Goal: Information Seeking & Learning: Find specific fact

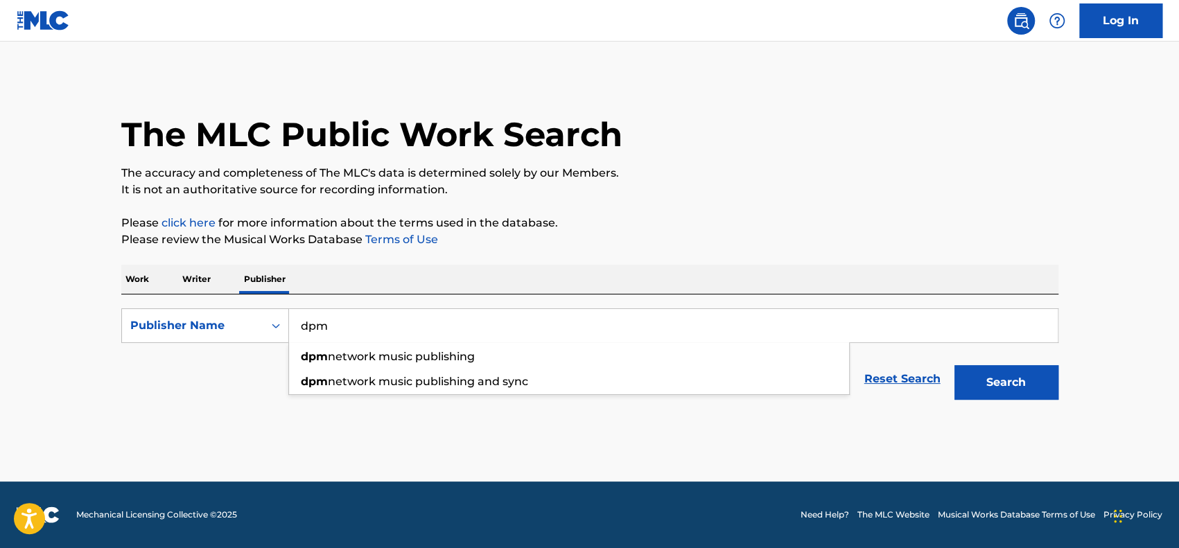
type input "dpm"
click at [513, 386] on span "network music publishing and sync" at bounding box center [428, 381] width 200 height 13
click at [1059, 393] on div "The MLC Public Work Search The accuracy and completeness of The MLC's data is d…" at bounding box center [590, 241] width 971 height 331
click at [1018, 393] on button "Search" at bounding box center [1007, 382] width 104 height 35
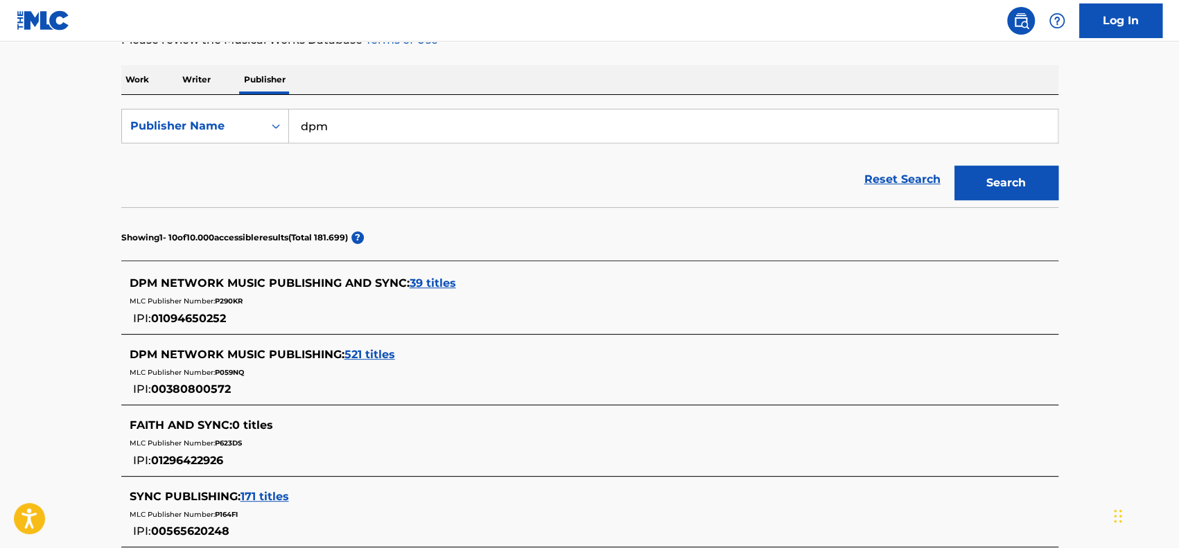
scroll to position [208, 0]
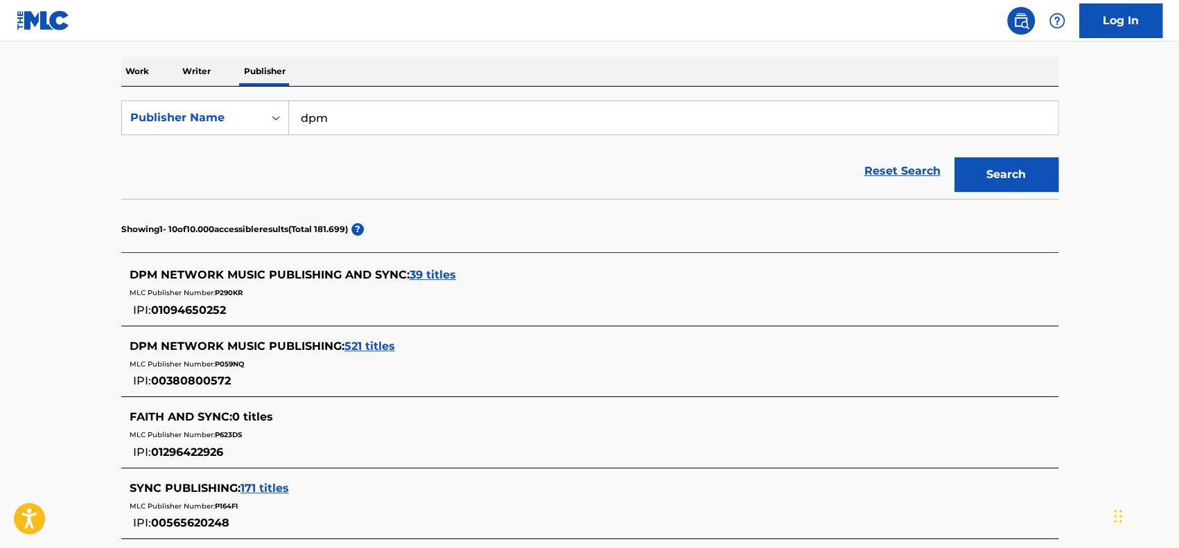
click at [427, 273] on span "39 titles" at bounding box center [433, 274] width 46 height 13
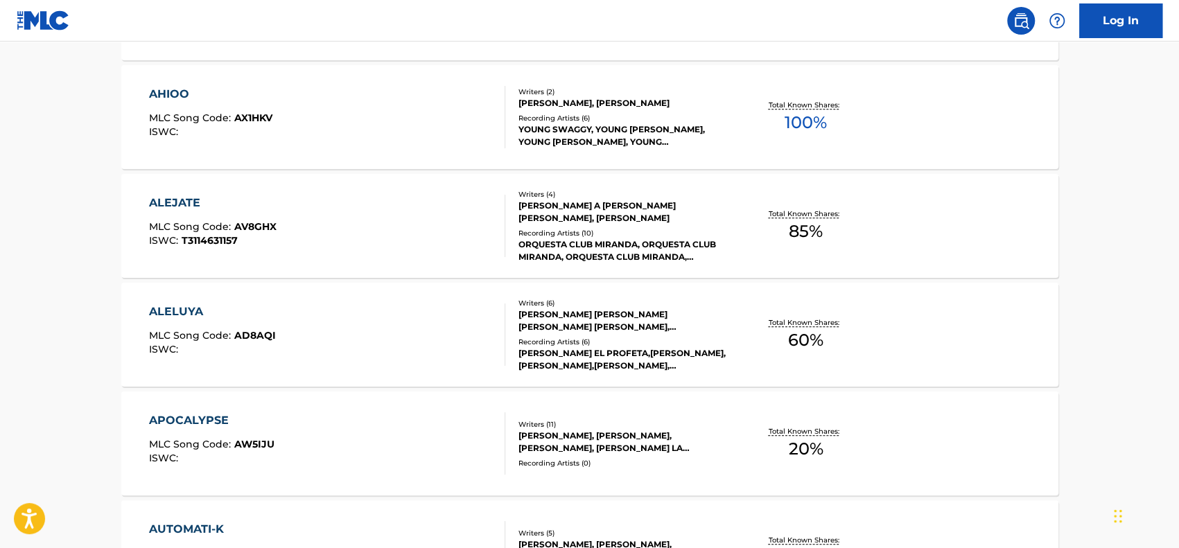
scroll to position [555, 0]
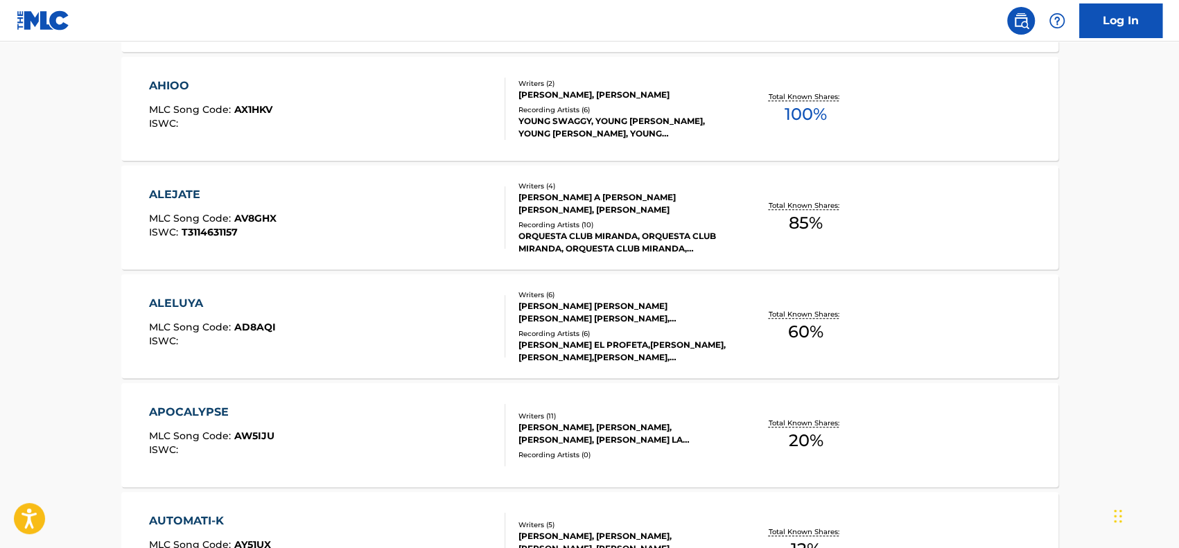
click at [299, 331] on div "ALELUYA MLC Song Code : AD8AQI ISWC :" at bounding box center [327, 326] width 356 height 62
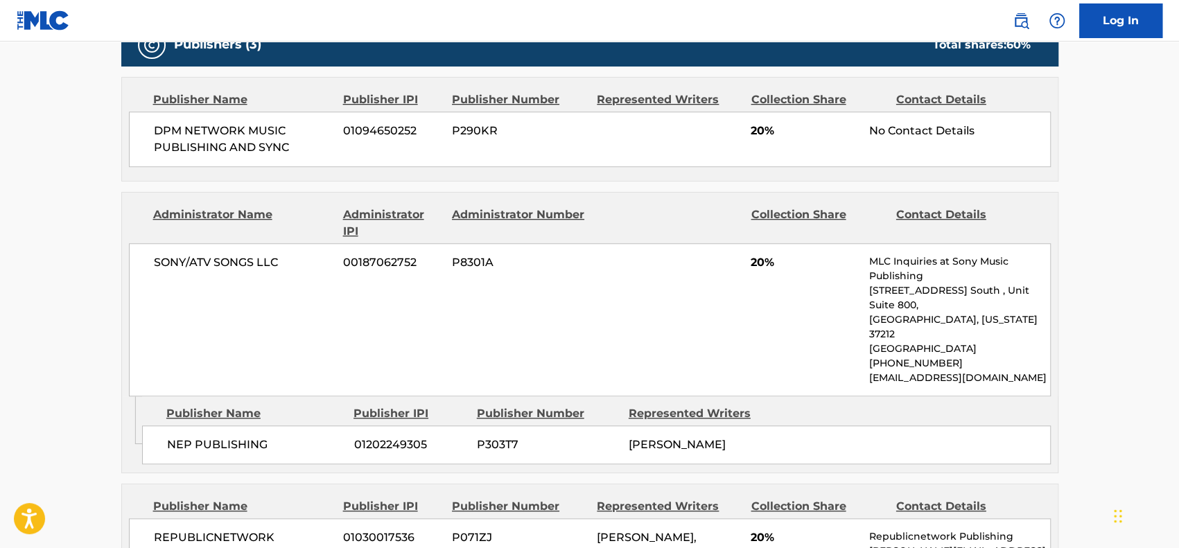
scroll to position [693, 0]
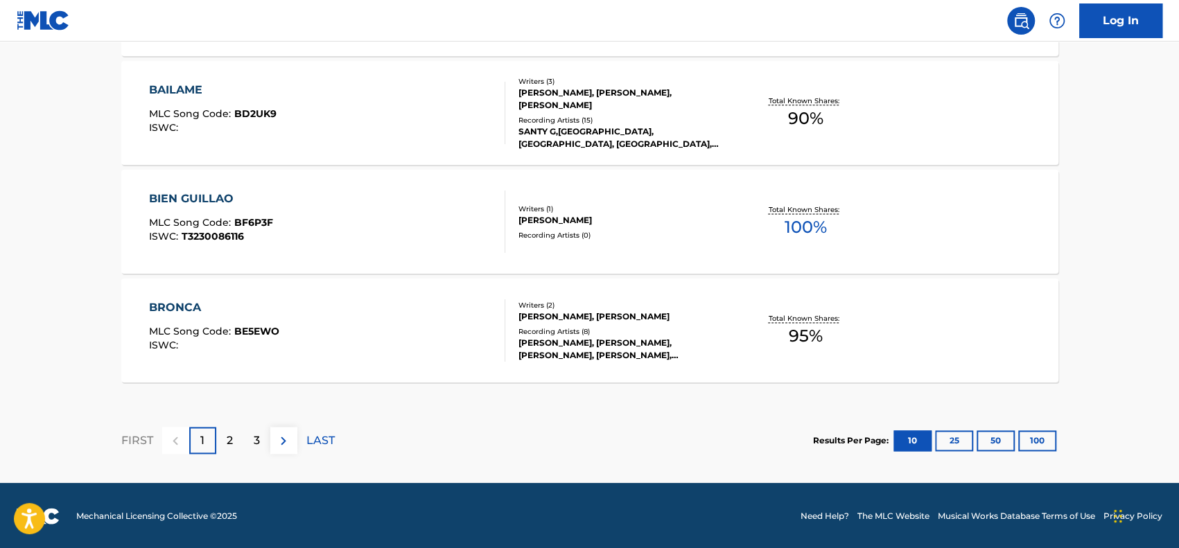
click at [240, 440] on div "2" at bounding box center [229, 440] width 27 height 27
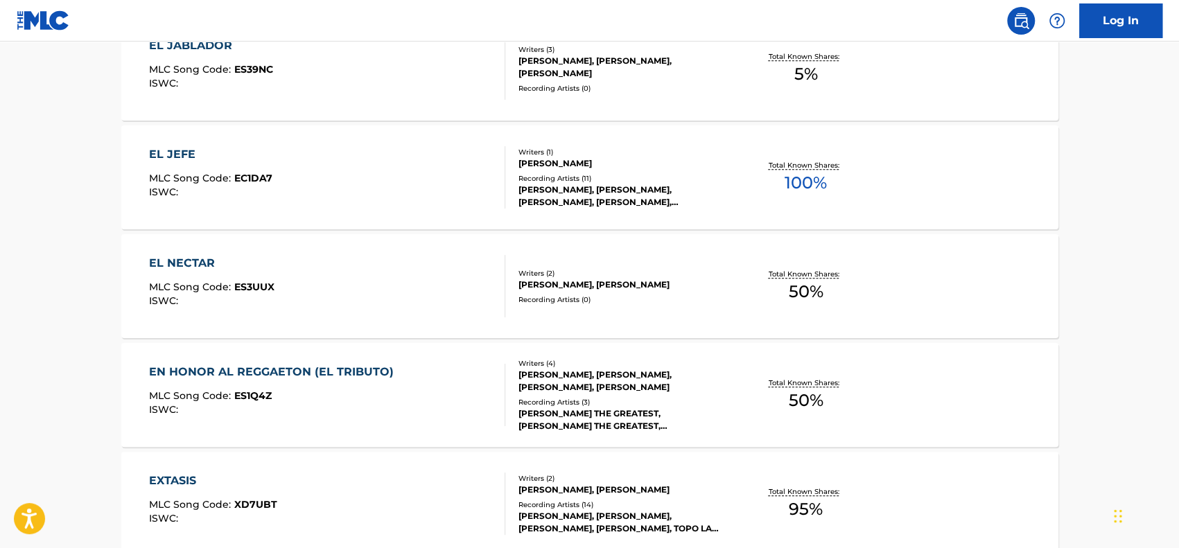
scroll to position [788, 0]
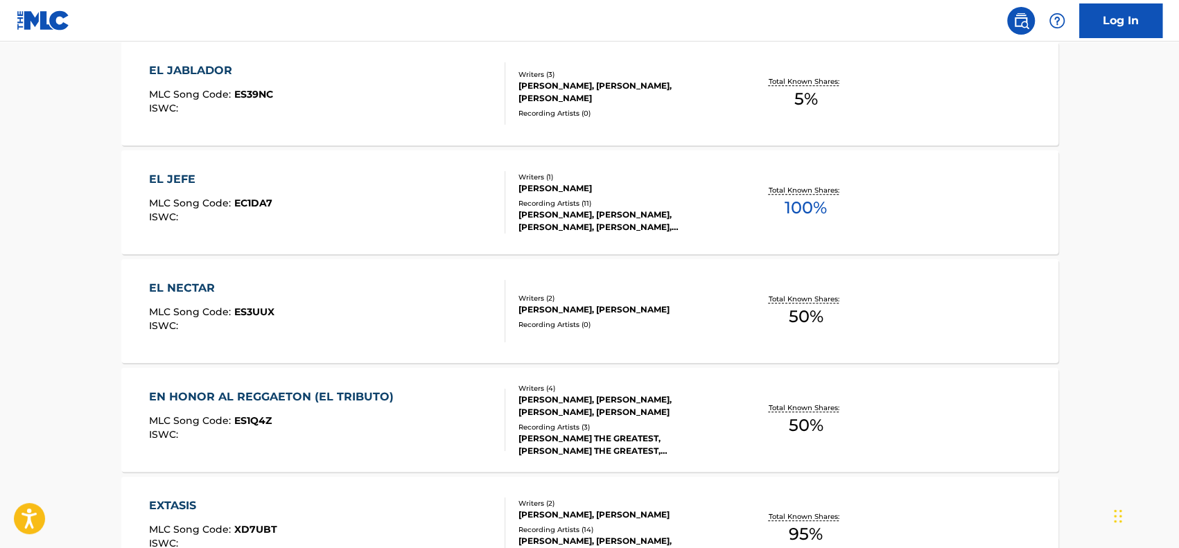
click at [297, 297] on div "EL NECTAR MLC Song Code : ES3UUX ISWC :" at bounding box center [327, 311] width 356 height 62
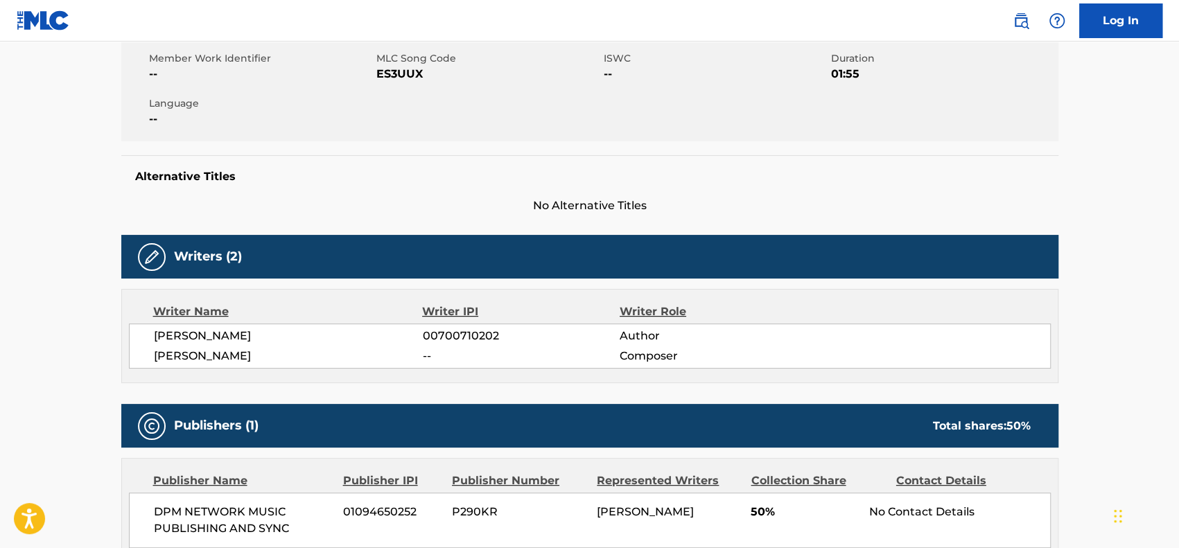
scroll to position [45, 0]
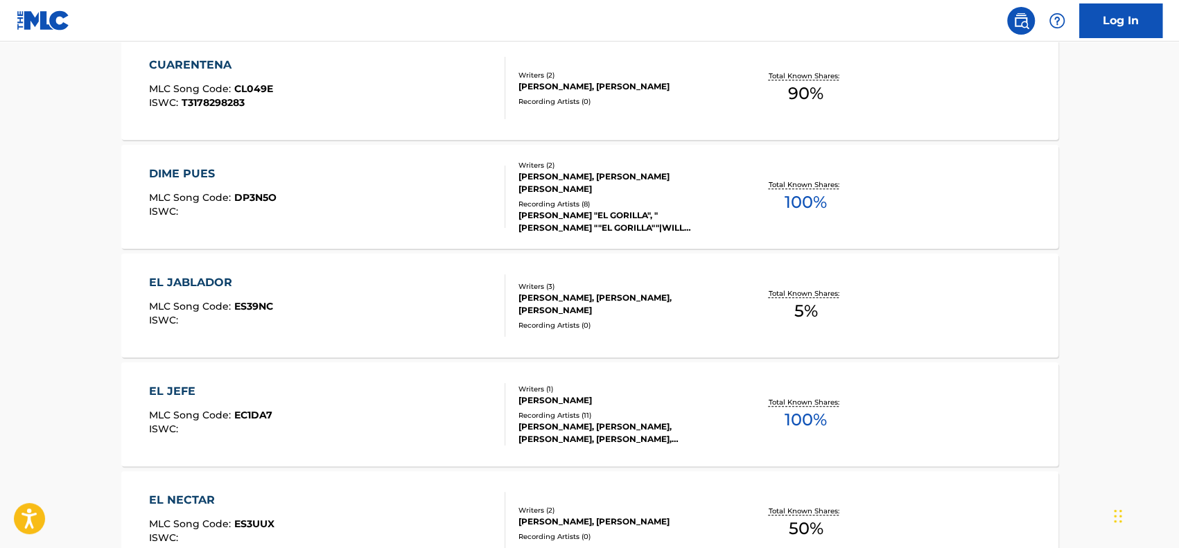
scroll to position [624, 0]
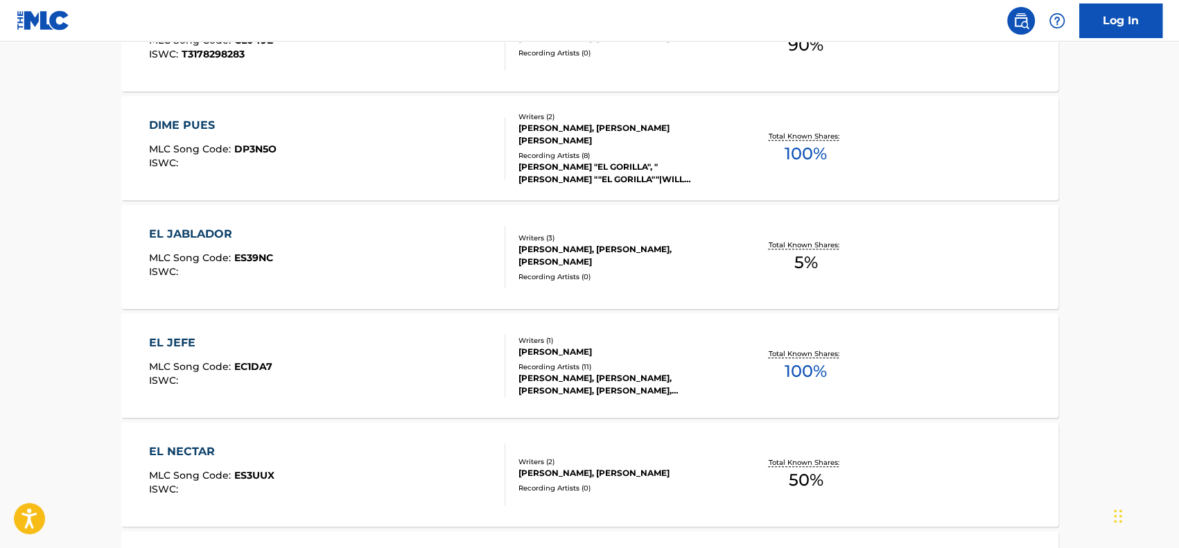
click at [240, 243] on div "EL JABLADOR MLC Song Code : ES39NC ISWC :" at bounding box center [211, 257] width 124 height 62
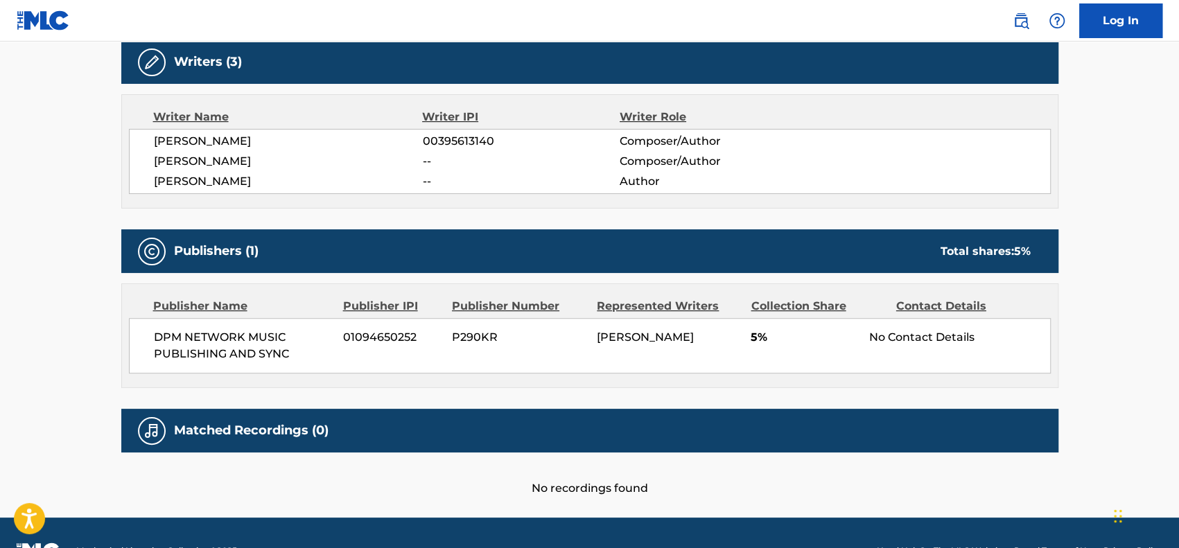
scroll to position [481, 0]
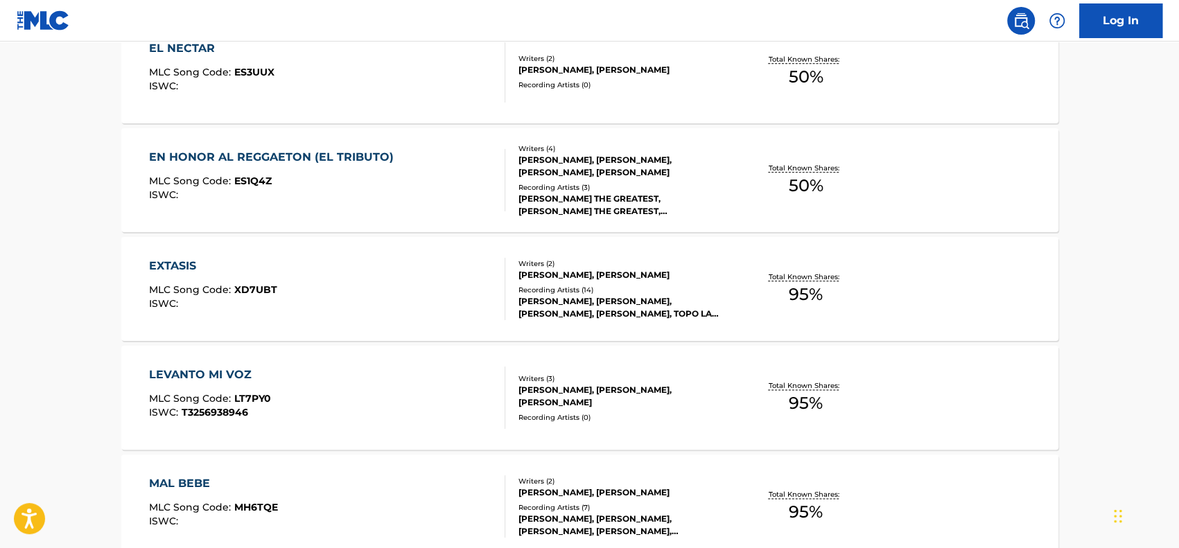
scroll to position [1109, 0]
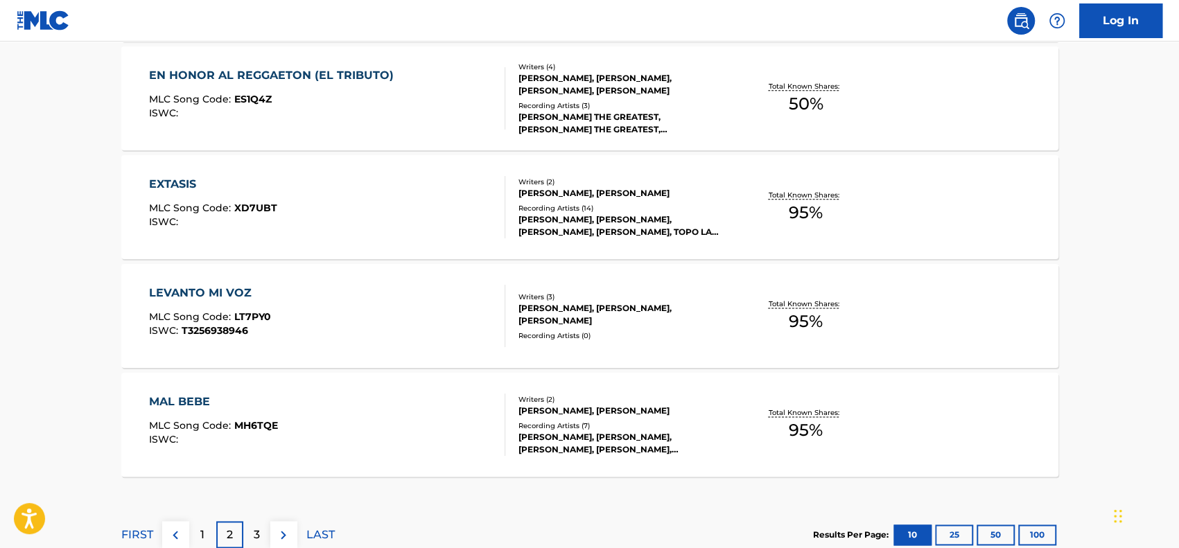
click at [262, 528] on div "3" at bounding box center [256, 534] width 27 height 27
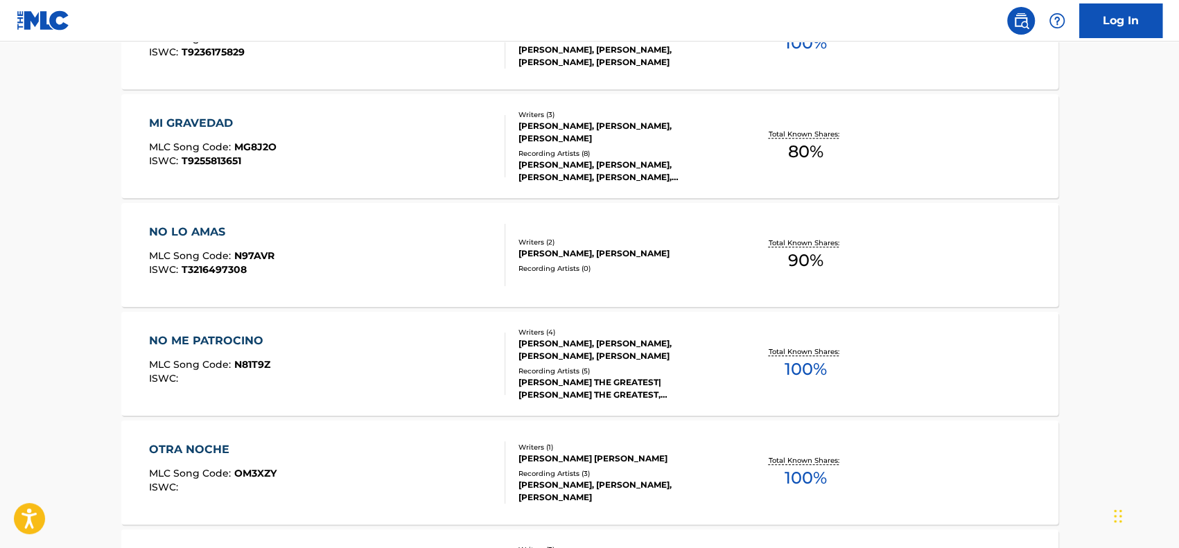
scroll to position [277, 0]
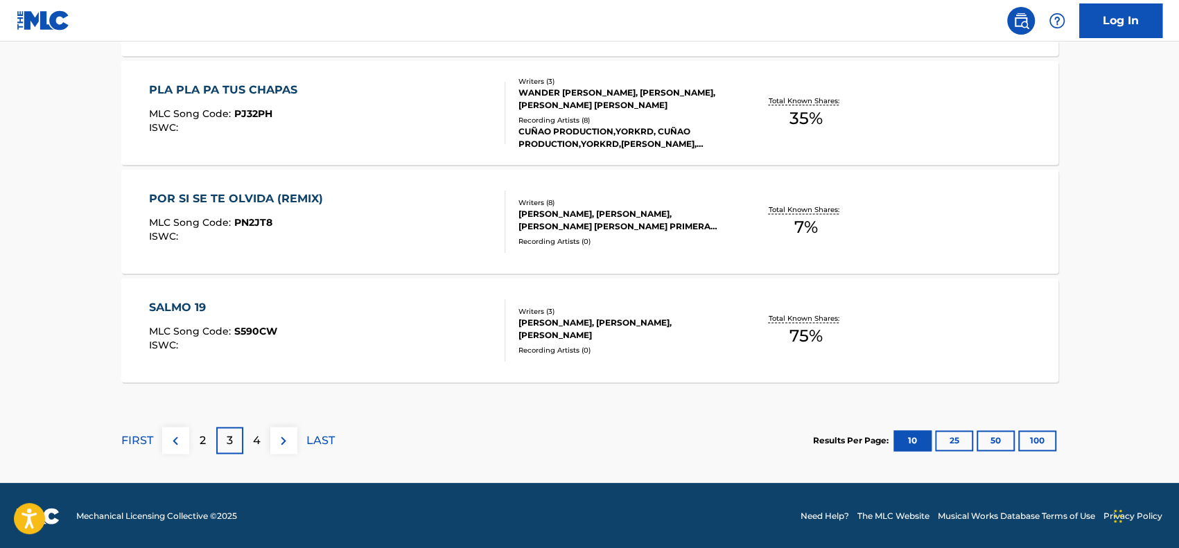
click at [265, 444] on div "4" at bounding box center [256, 440] width 27 height 27
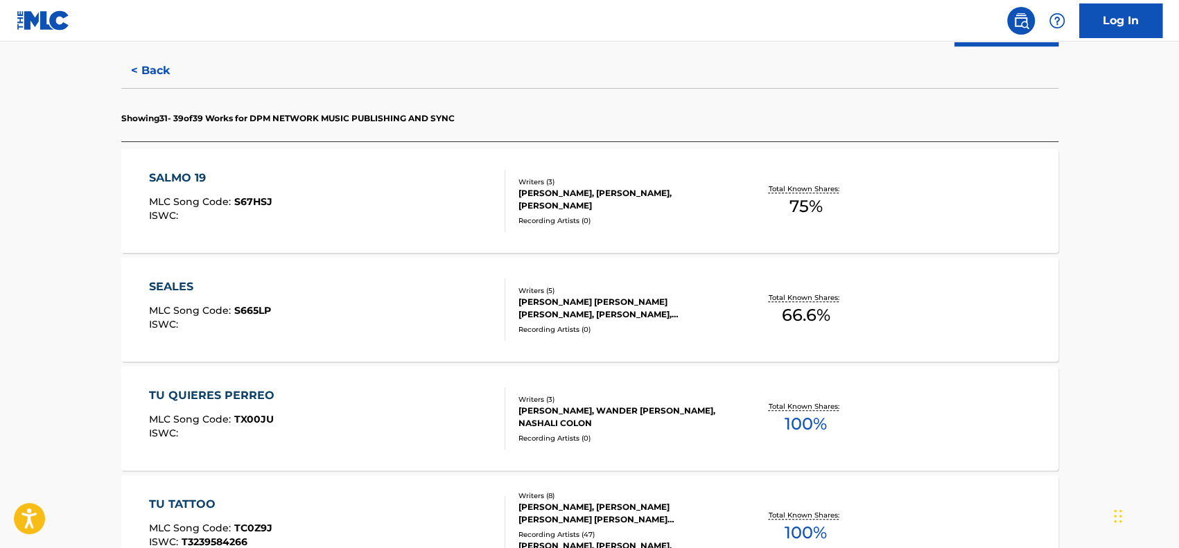
scroll to position [333, 0]
